Goal: Task Accomplishment & Management: Manage account settings

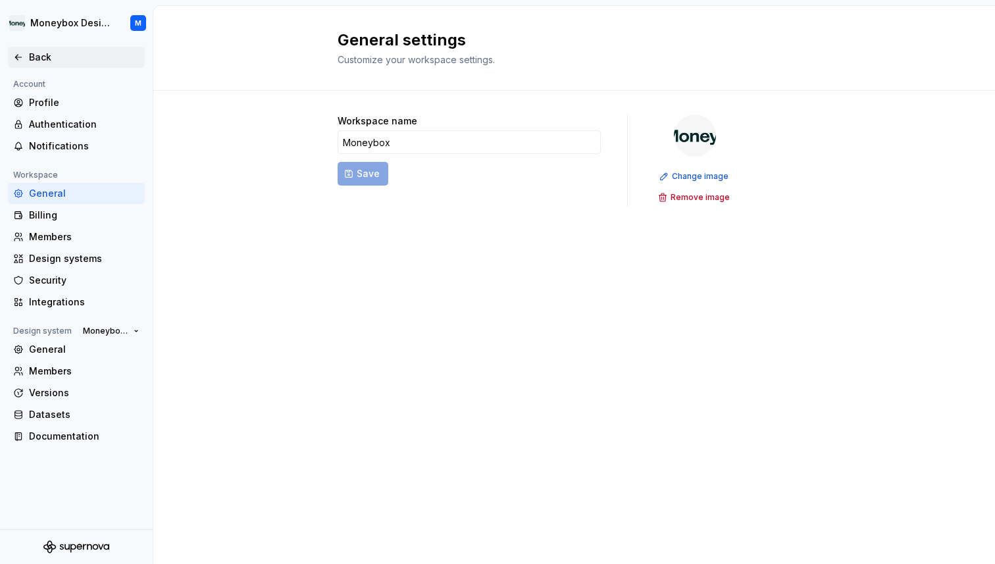
click at [24, 55] on div "Back" at bounding box center [76, 57] width 126 height 13
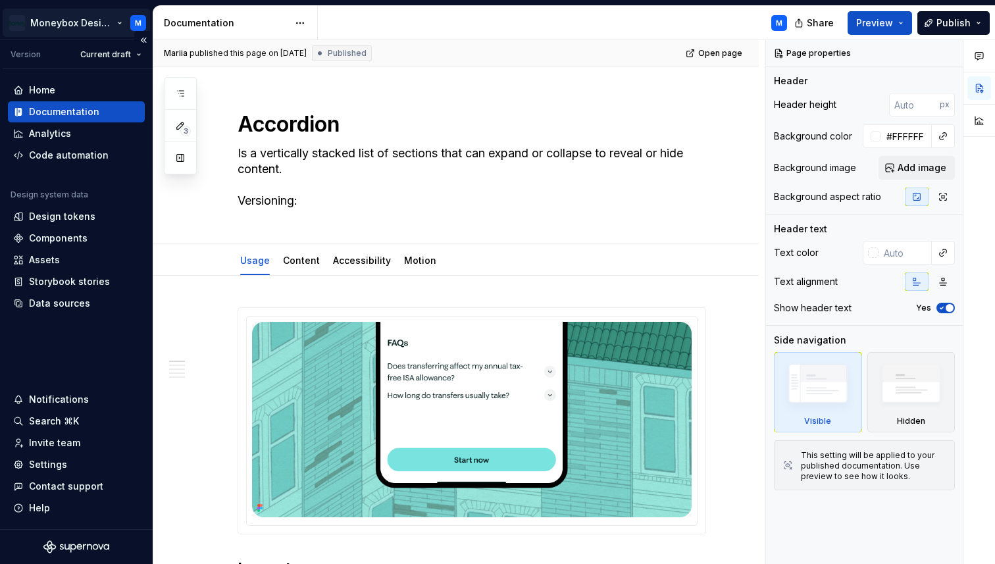
click at [15, 18] on html "Moneybox Design System M Version Current draft Home Documentation Analytics Cod…" at bounding box center [497, 282] width 995 height 564
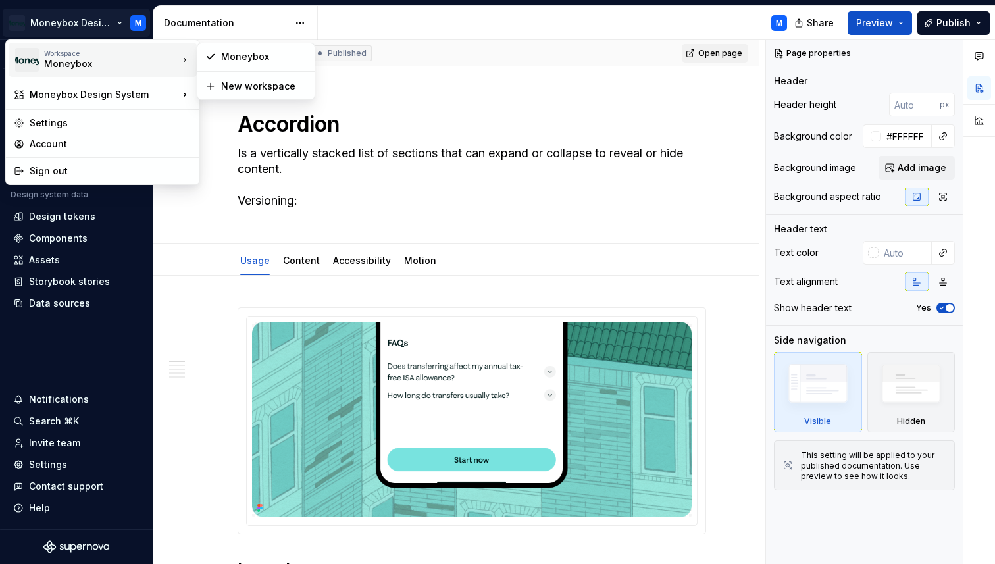
click at [719, 49] on html "Moneybox Design System M Version Current draft Home Documentation Analytics Cod…" at bounding box center [497, 282] width 995 height 564
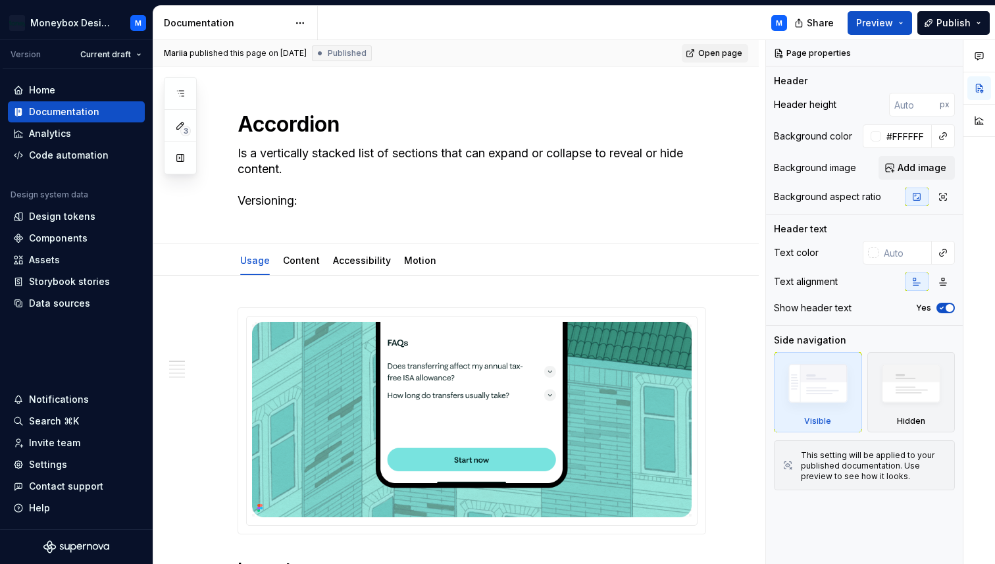
click at [723, 50] on span "Open page" at bounding box center [720, 53] width 44 height 11
click at [57, 461] on div "Settings" at bounding box center [48, 464] width 38 height 13
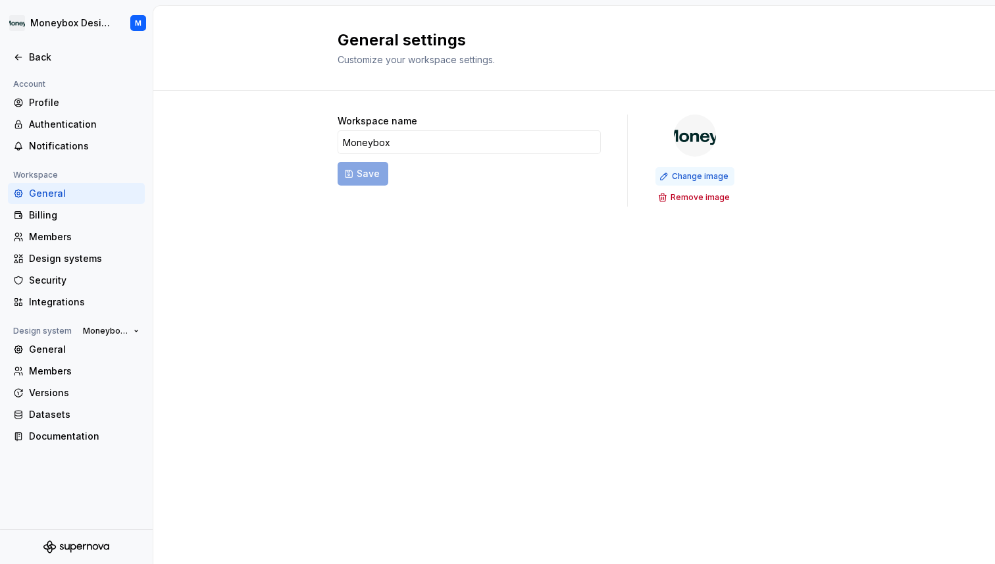
click at [722, 176] on span "Change image" at bounding box center [700, 176] width 57 height 11
click at [18, 58] on icon at bounding box center [18, 57] width 11 height 11
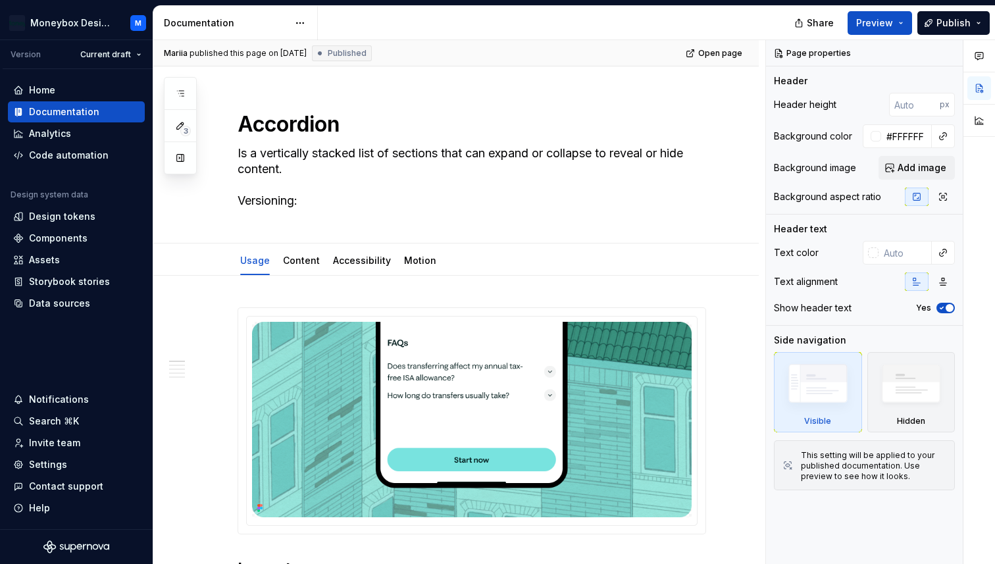
type textarea "*"
